Goal: Task Accomplishment & Management: Manage account settings

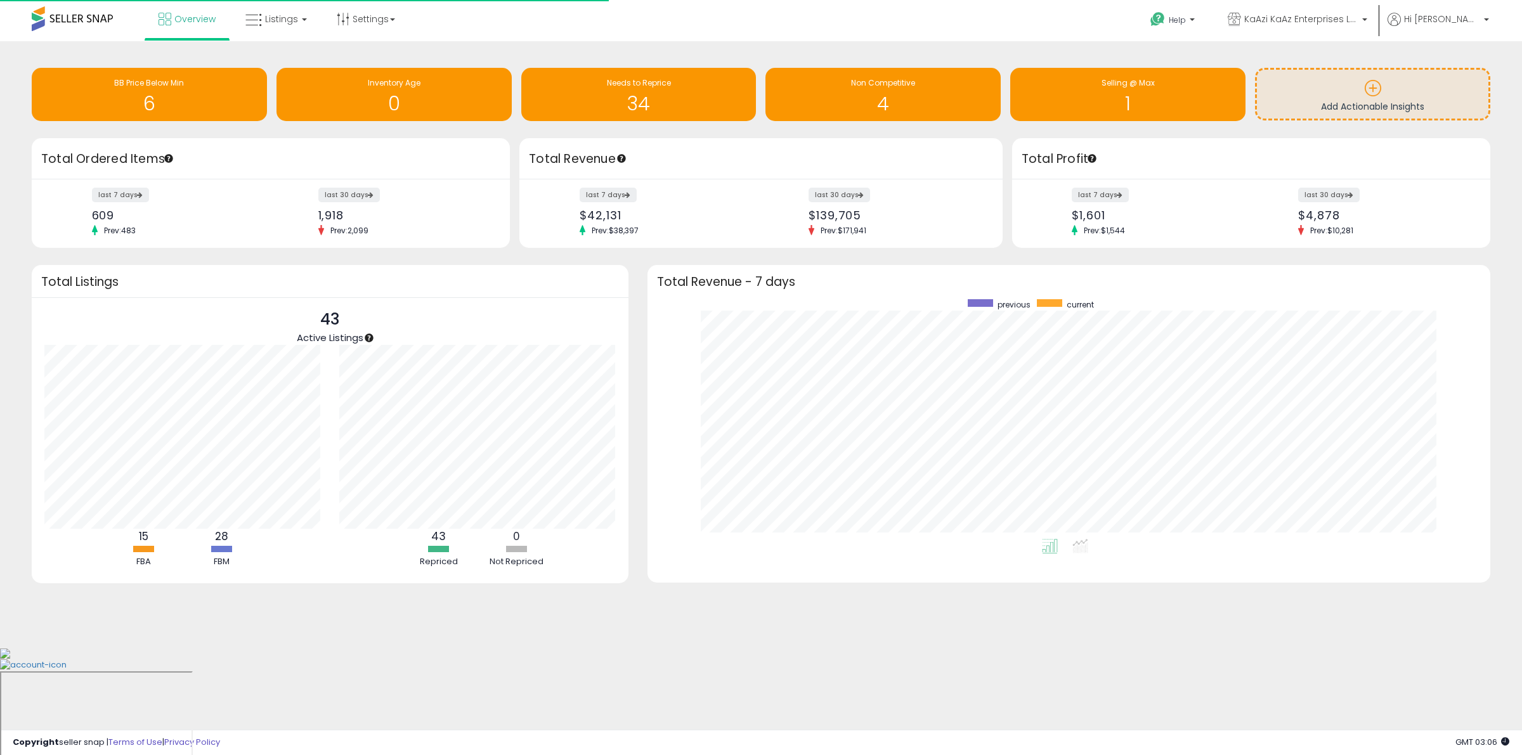
scroll to position [240, 818]
click at [268, 23] on span "Listings" at bounding box center [281, 19] width 33 height 13
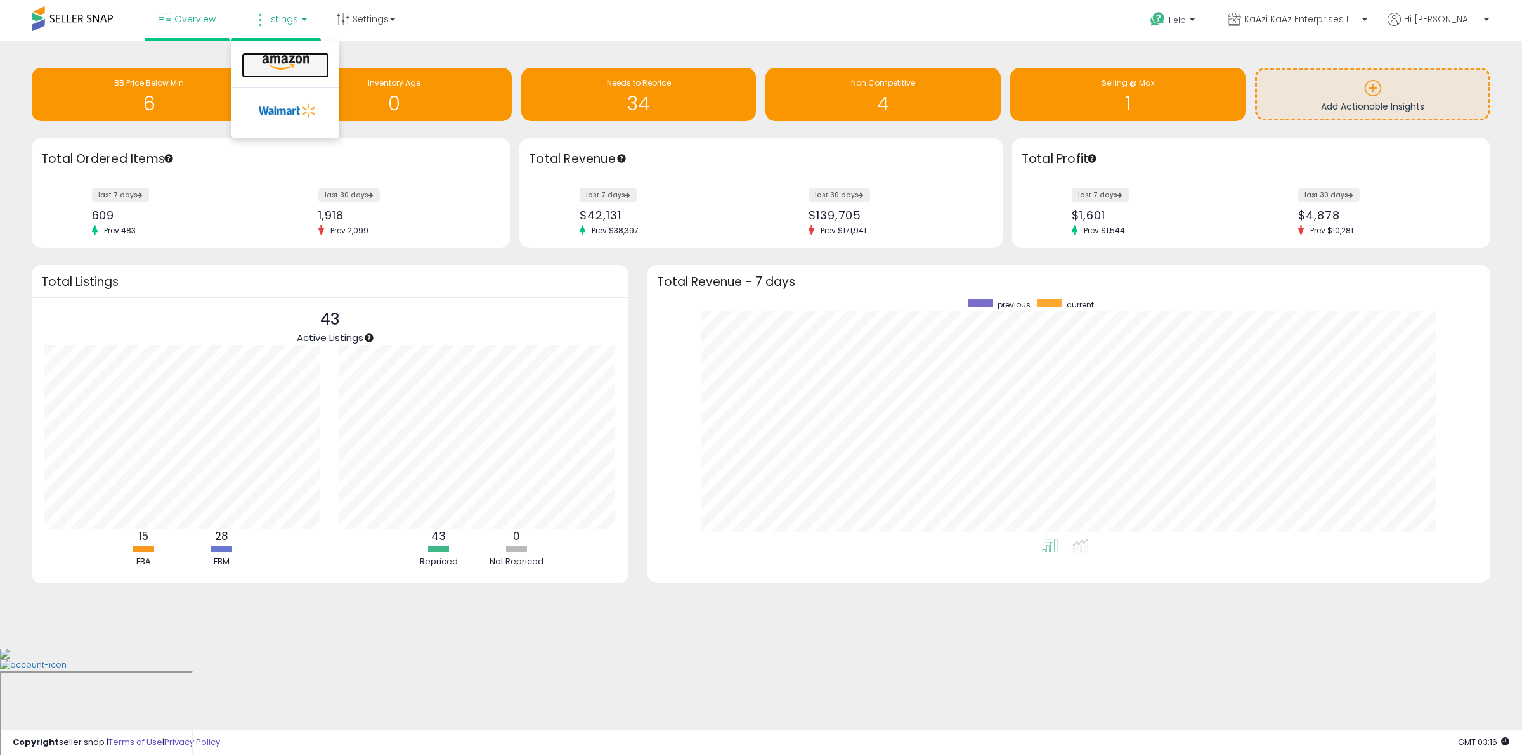
click at [284, 59] on icon at bounding box center [285, 63] width 55 height 16
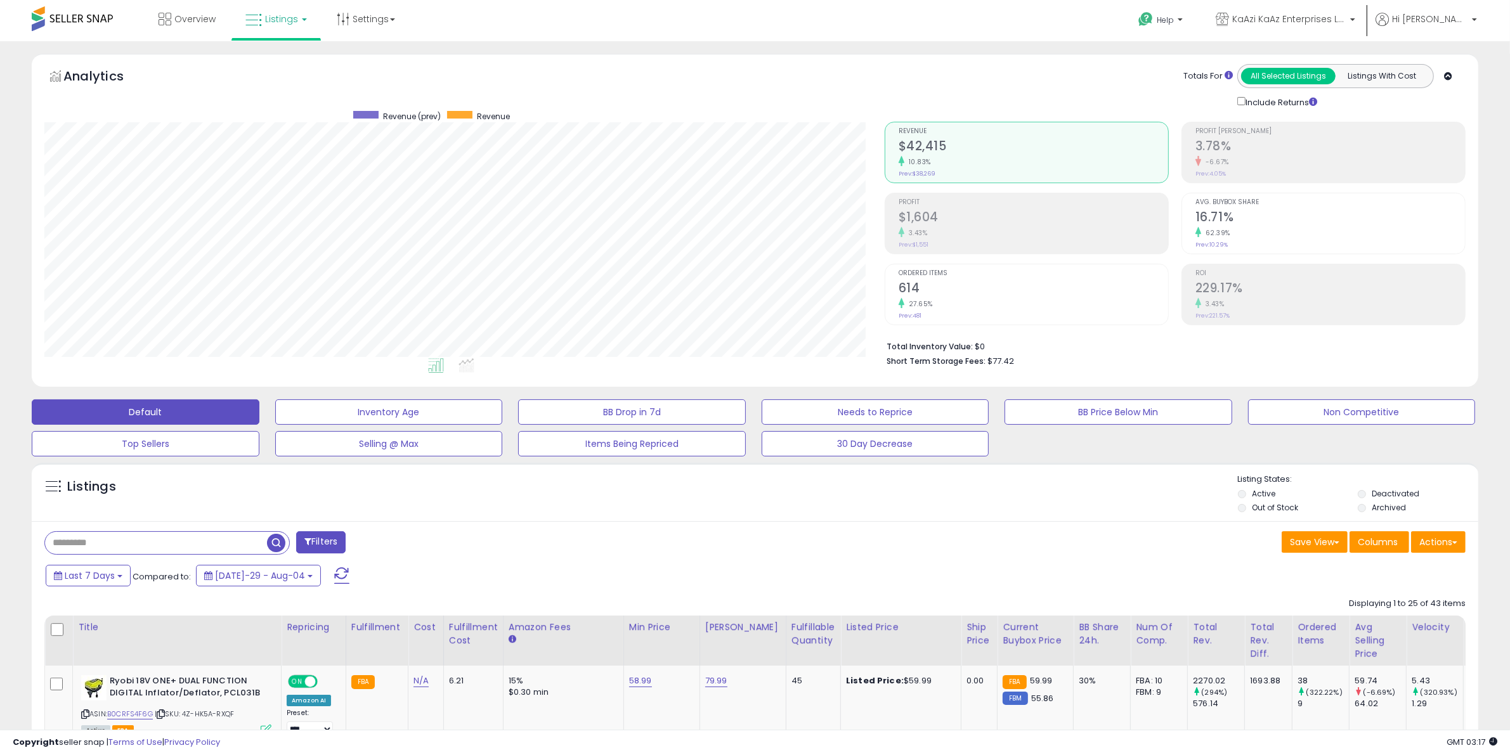
scroll to position [260, 840]
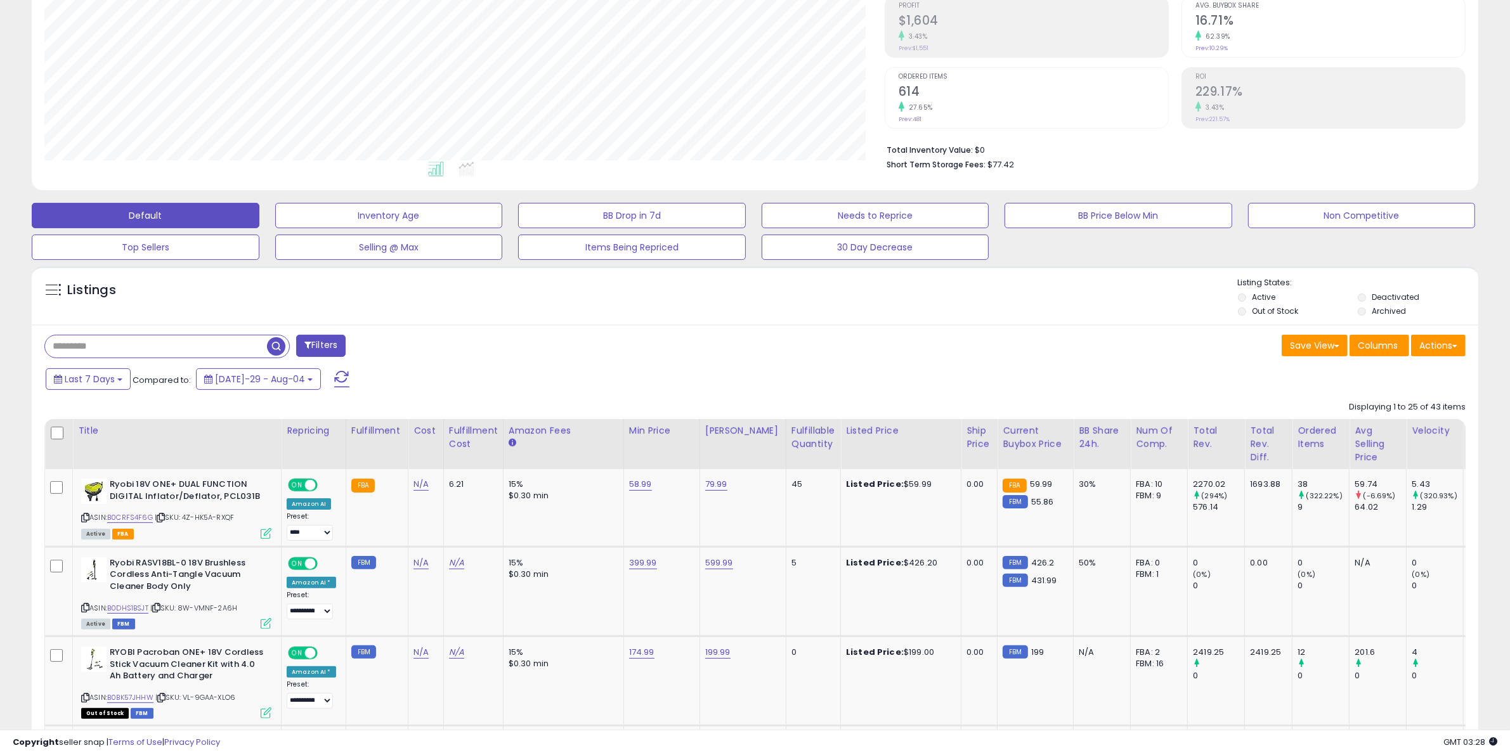
scroll to position [317, 0]
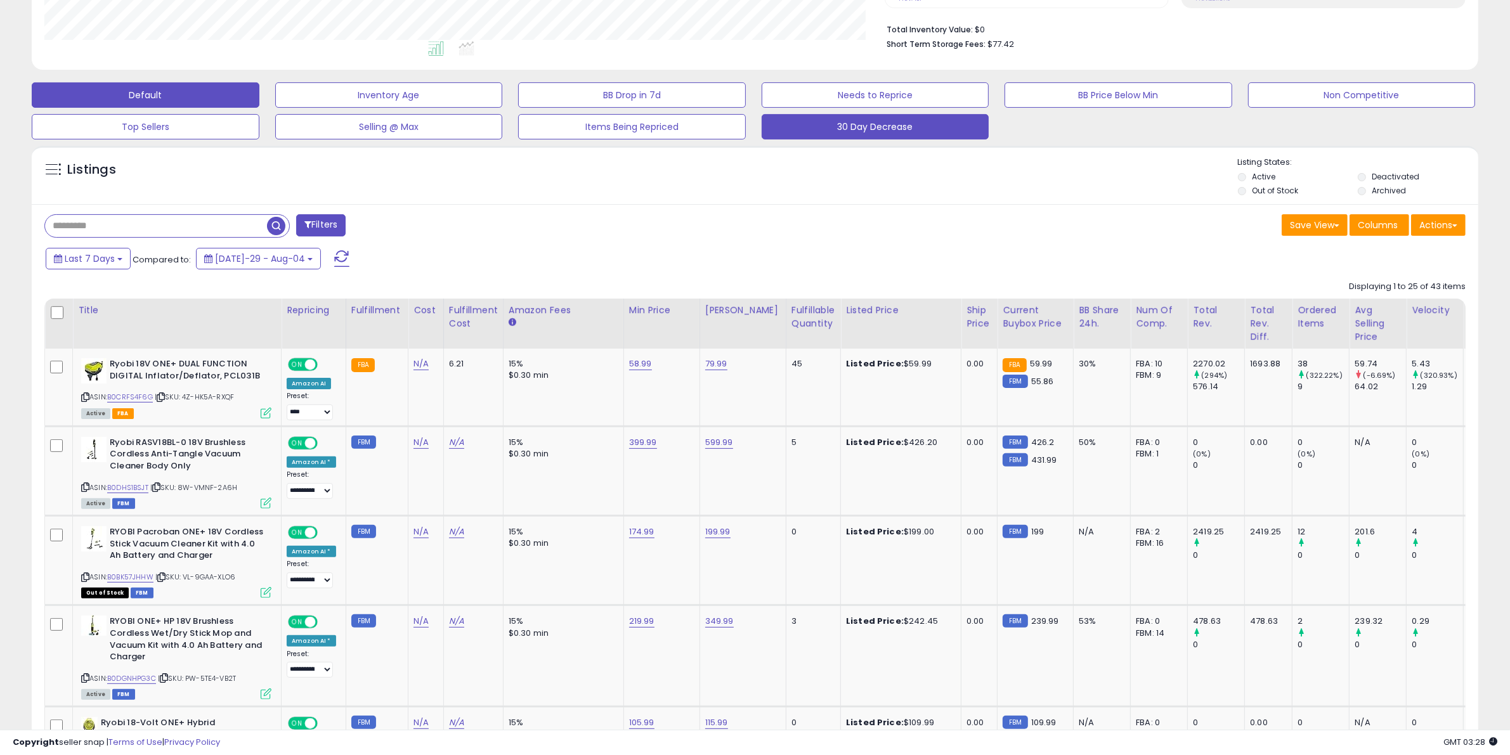
click at [805, 318] on div "Fulfillable Quantity" at bounding box center [814, 317] width 44 height 27
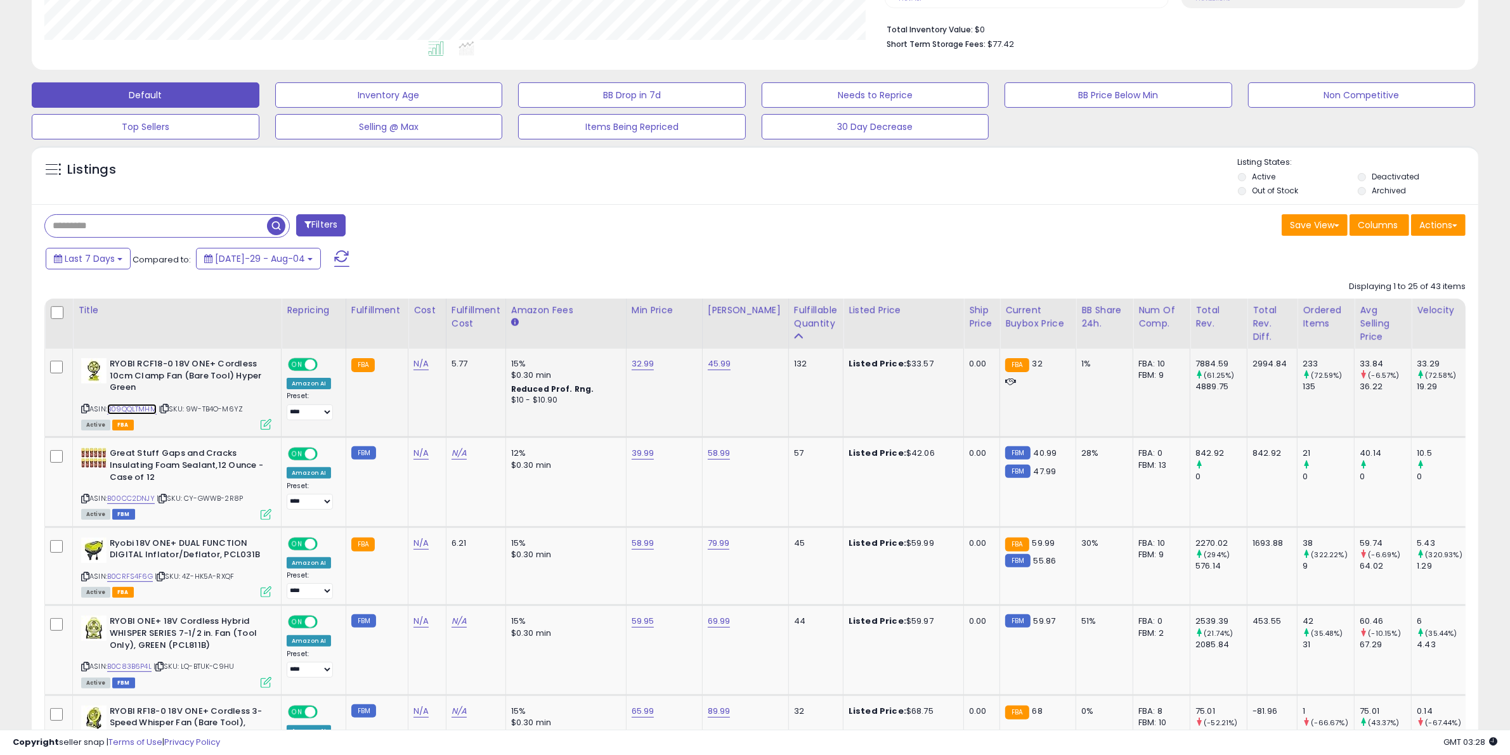
click at [140, 410] on link "B09QQLTMHM" at bounding box center [131, 409] width 49 height 11
